Goal: Task Accomplishment & Management: Complete application form

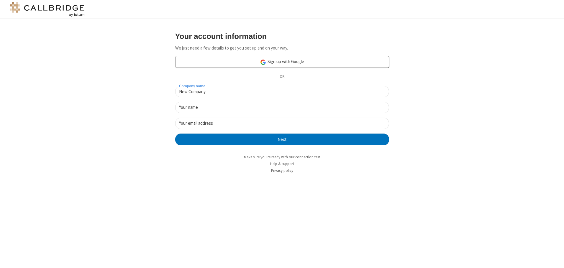
type input "New Company"
type input "New User"
type input "[EMAIL_ADDRESS][DOMAIN_NAME]"
click button "Next" at bounding box center [282, 140] width 214 height 12
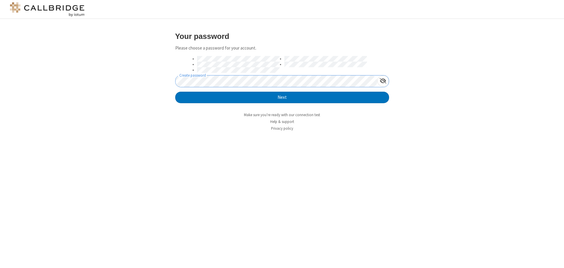
click at [175, 92] on button "Next" at bounding box center [282, 98] width 214 height 12
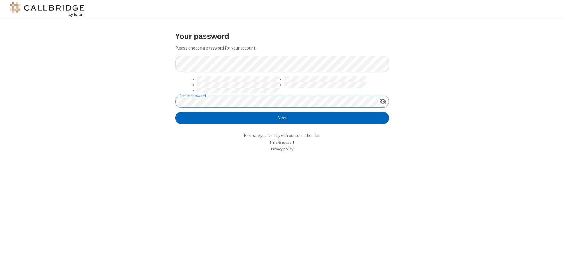
click at [282, 118] on button "Next" at bounding box center [282, 118] width 214 height 12
